Goal: Navigation & Orientation: Find specific page/section

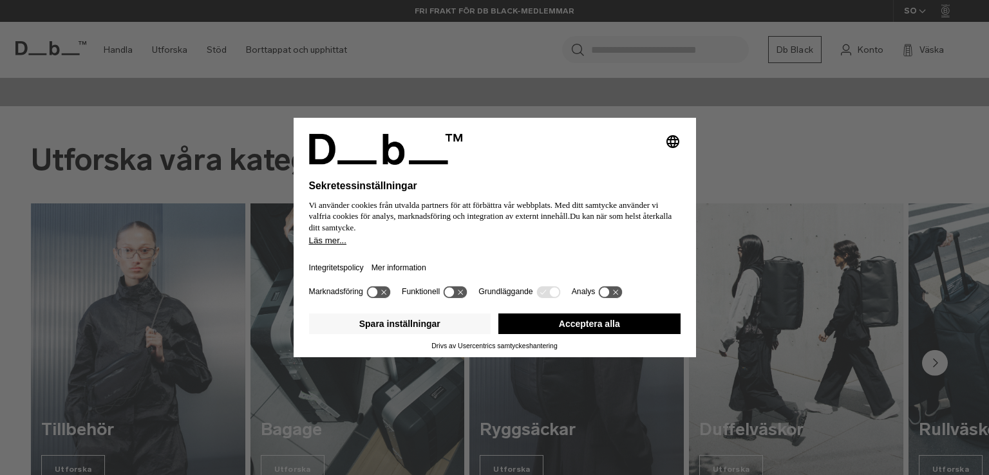
click at [539, 331] on button "Acceptera alla" at bounding box center [590, 324] width 182 height 21
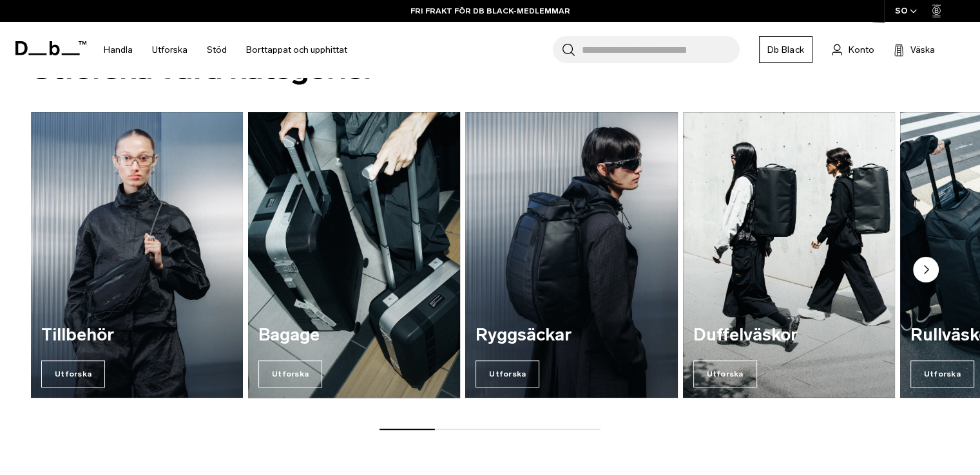
scroll to position [515, 0]
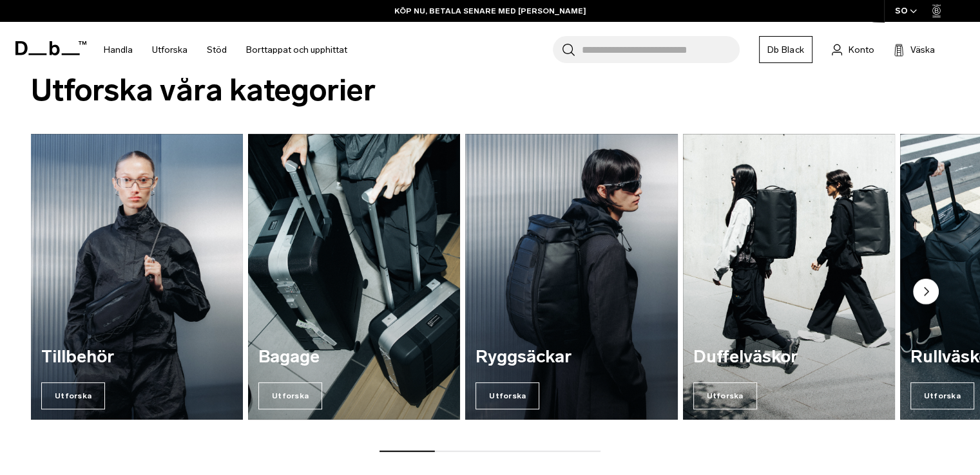
click at [931, 292] on circle "Nästa bild" at bounding box center [926, 291] width 26 height 26
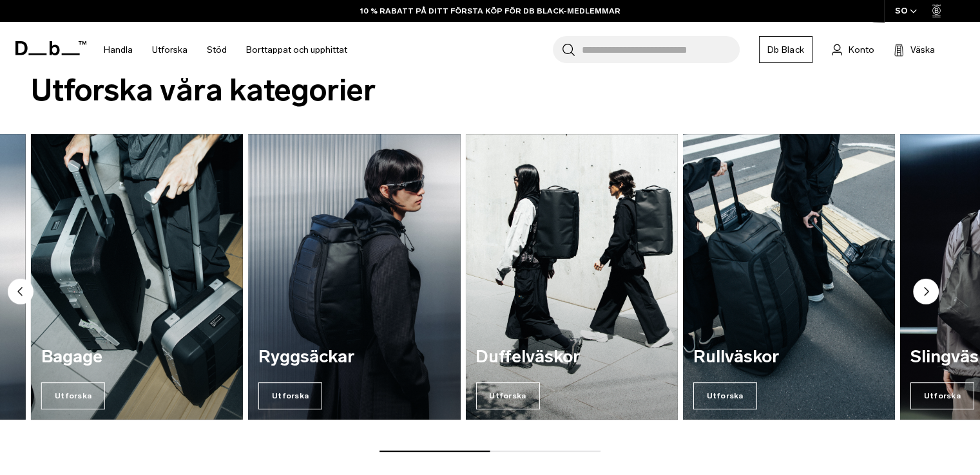
click at [915, 285] on circle "Nästa bild" at bounding box center [926, 291] width 26 height 26
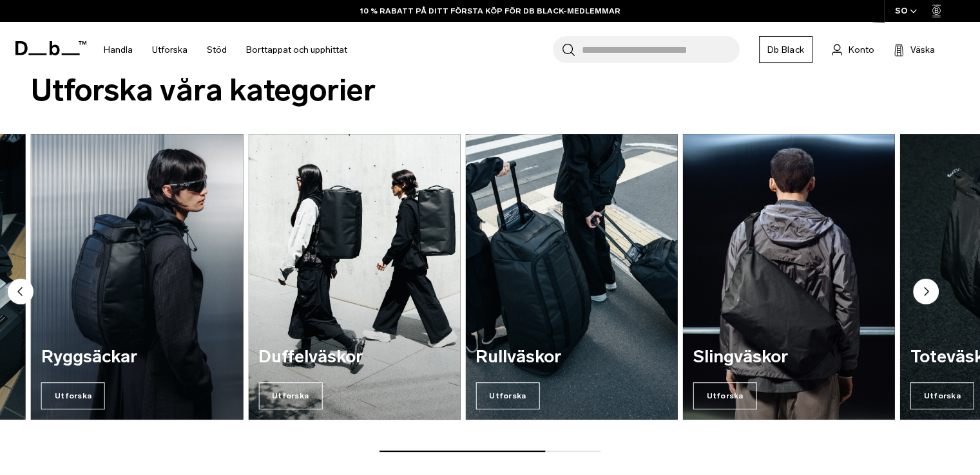
click at [917, 287] on circle "Nästa bild" at bounding box center [926, 291] width 26 height 26
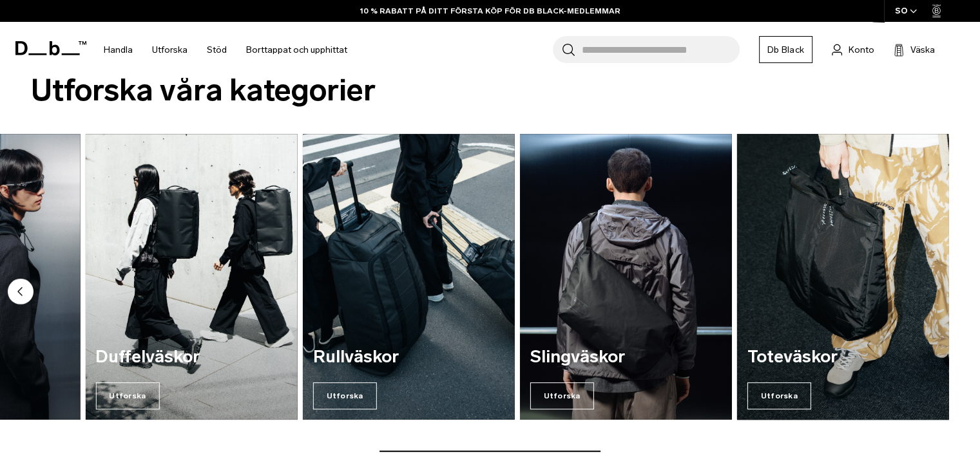
click at [920, 289] on img "7 / 7" at bounding box center [843, 276] width 218 height 295
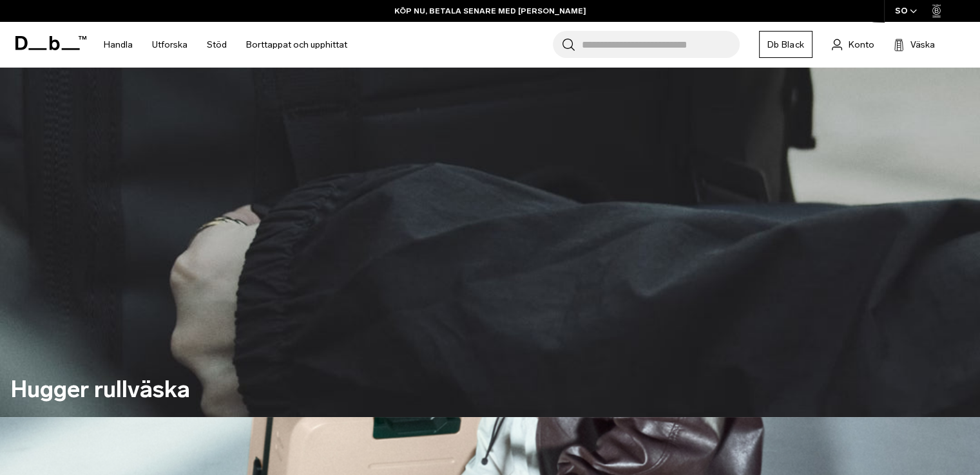
scroll to position [258, 0]
